Goal: Transaction & Acquisition: Purchase product/service

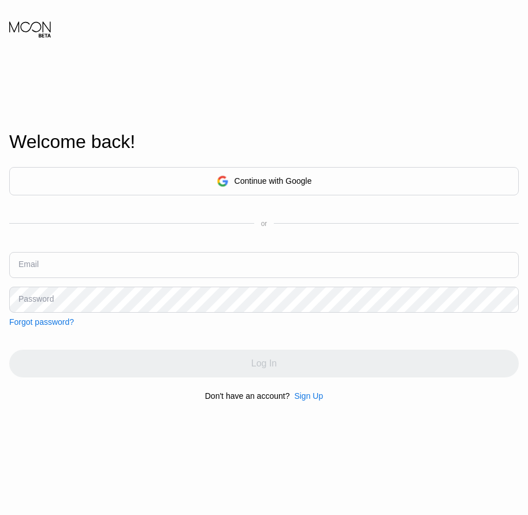
click at [310, 406] on div "Welcome back! Continue with Google or Email Password Forgot password? Log In Do…" at bounding box center [264, 266] width 528 height 566
click at [310, 397] on div "Sign Up" at bounding box center [308, 395] width 29 height 9
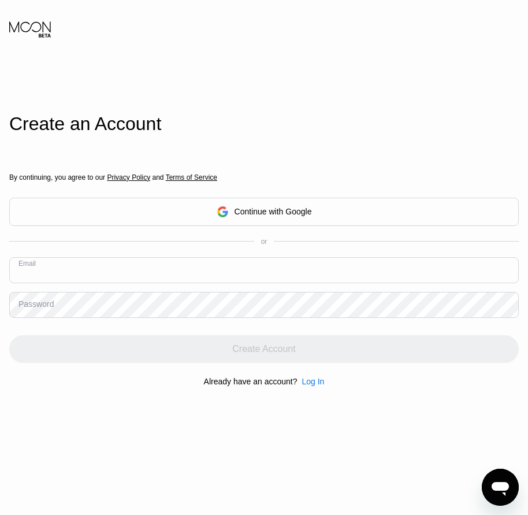
paste input "[EMAIL_ADDRESS][DOMAIN_NAME]"
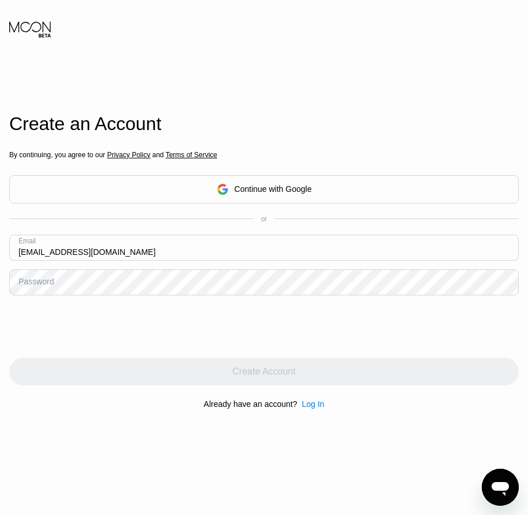
type input "[EMAIL_ADDRESS][DOMAIN_NAME]"
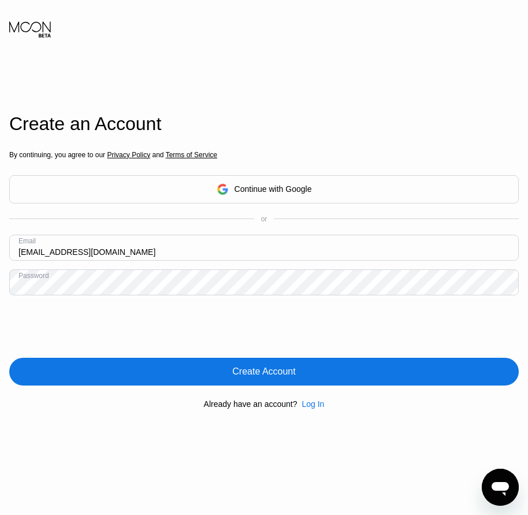
click at [270, 377] on div "Create Account" at bounding box center [263, 372] width 63 height 12
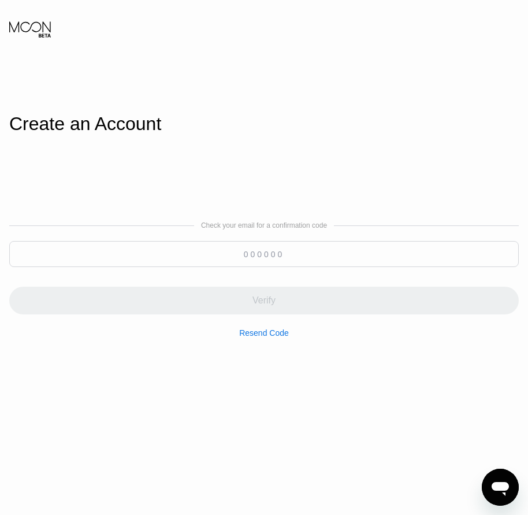
paste input "424264"
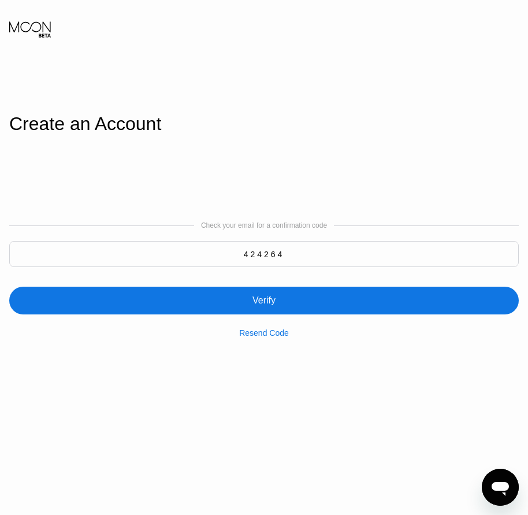
type input "424264"
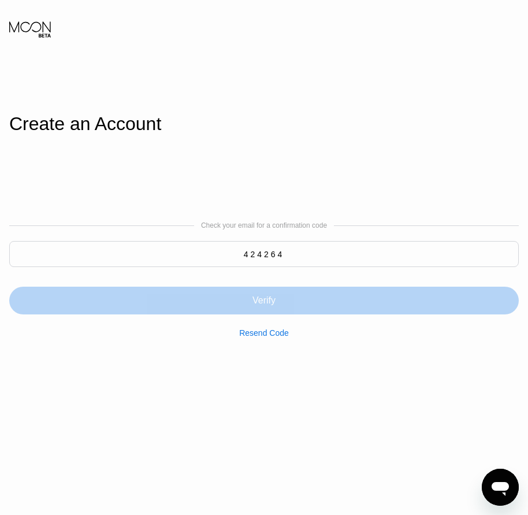
click at [273, 306] on div "Verify" at bounding box center [263, 301] width 23 height 12
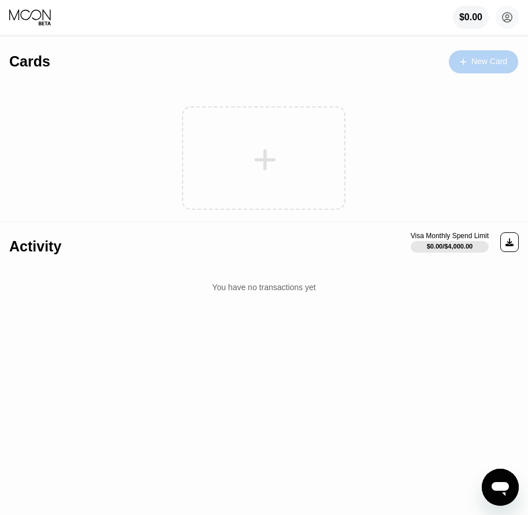
click at [478, 69] on div "New Card" at bounding box center [483, 61] width 69 height 23
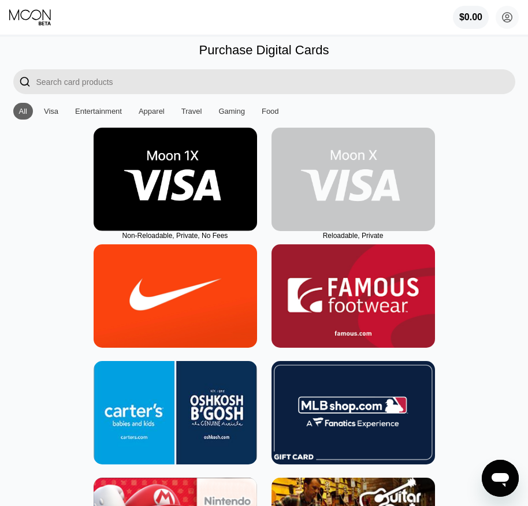
click at [366, 213] on img at bounding box center [354, 179] width 164 height 103
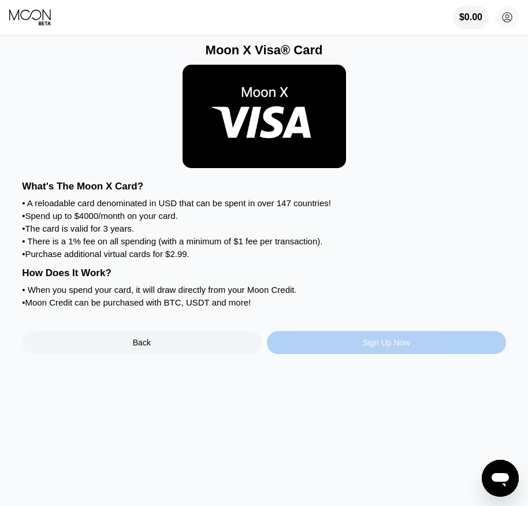
click at [359, 354] on div "Sign Up Now" at bounding box center [386, 342] width 239 height 23
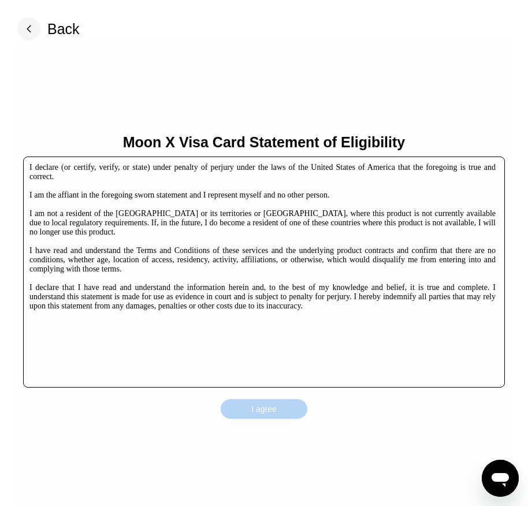
click at [280, 410] on div "I agree" at bounding box center [264, 409] width 87 height 20
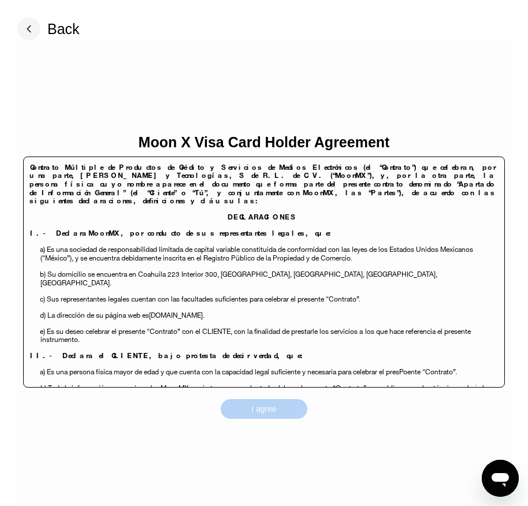
click at [278, 408] on div "I agree" at bounding box center [264, 409] width 87 height 20
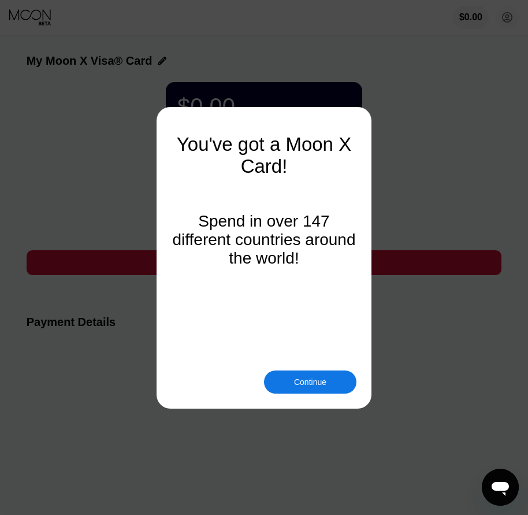
click at [306, 382] on div "Continue" at bounding box center [310, 381] width 32 height 9
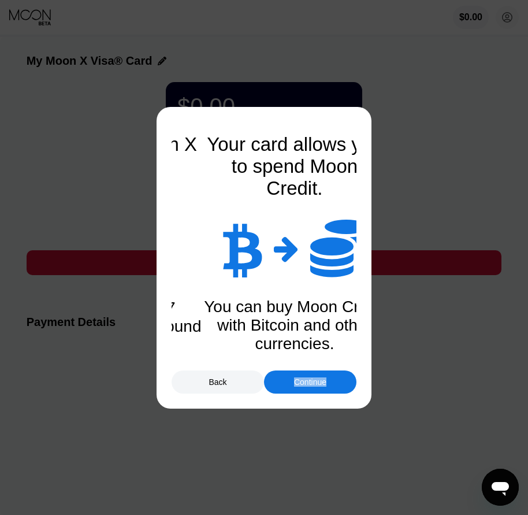
click at [306, 382] on div "Continue" at bounding box center [310, 381] width 32 height 9
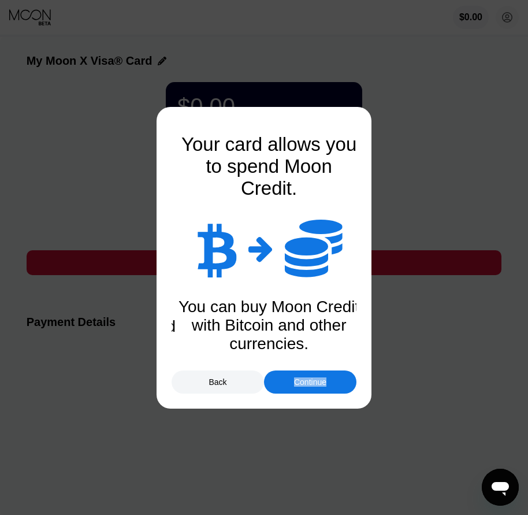
click at [306, 382] on div "Continue" at bounding box center [310, 381] width 32 height 9
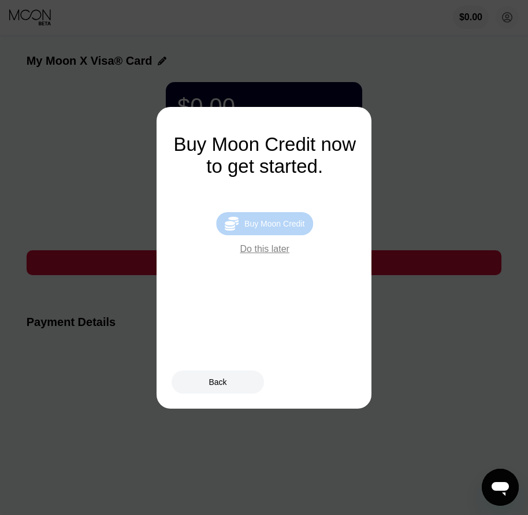
click at [281, 220] on div " Buy Moon Credit" at bounding box center [264, 223] width 97 height 23
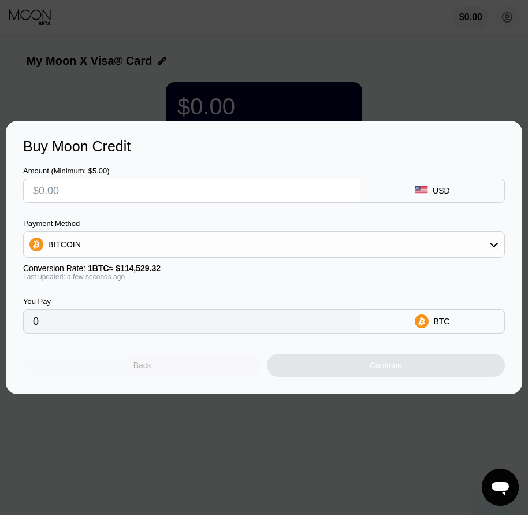
click at [177, 363] on div "Back" at bounding box center [142, 365] width 239 height 23
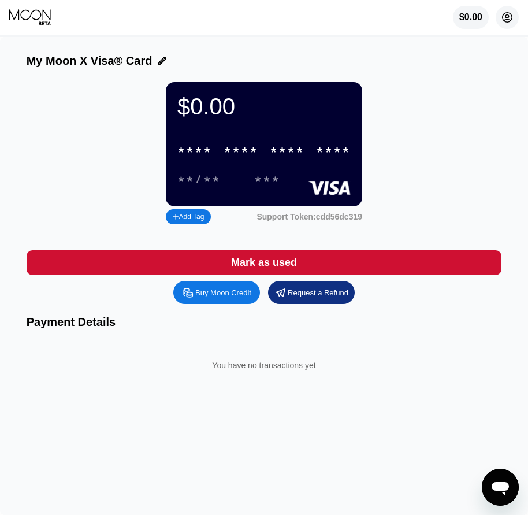
click at [508, 23] on icon at bounding box center [508, 18] width 10 height 10
